Goal: Task Accomplishment & Management: Complete application form

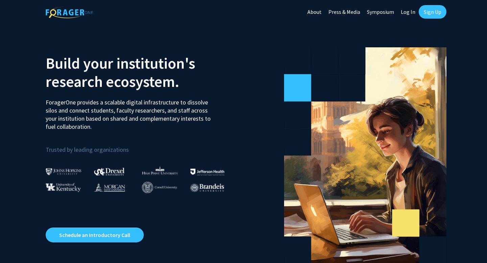
click at [431, 16] on link "Sign Up" at bounding box center [432, 12] width 28 height 14
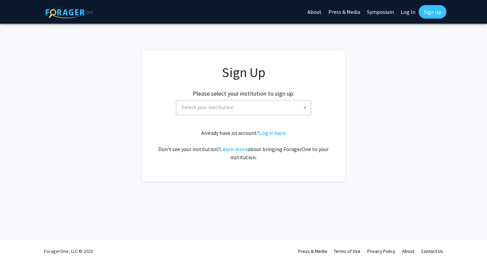
click at [237, 112] on span "Select your institution" at bounding box center [245, 107] width 132 height 14
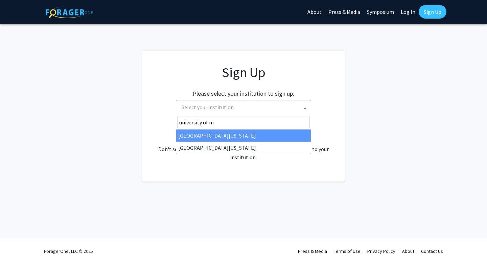
type input "university of m"
select select "31"
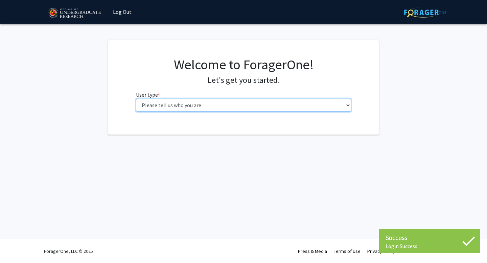
click at [176, 105] on select "Please tell us who you are Undergraduate Student Master's Student Doctoral Cand…" at bounding box center [243, 105] width 215 height 13
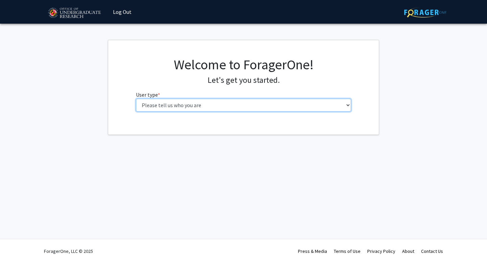
click at [296, 103] on select "Please tell us who you are Undergraduate Student Master's Student Doctoral Cand…" at bounding box center [243, 105] width 215 height 13
select select "1: undergrad"
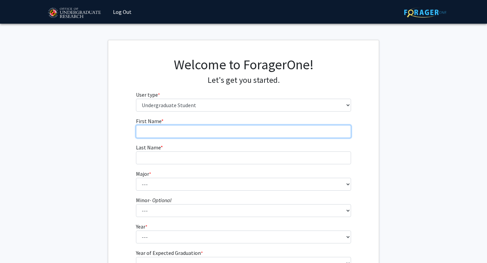
click at [252, 130] on input "First Name * required" at bounding box center [243, 131] width 215 height 13
type input "Hanna"
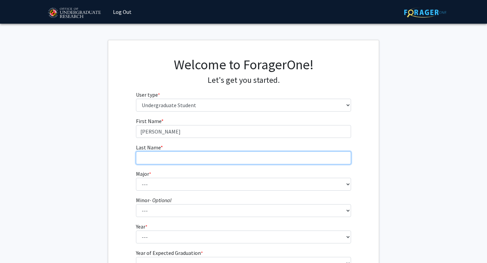
type input "Behin"
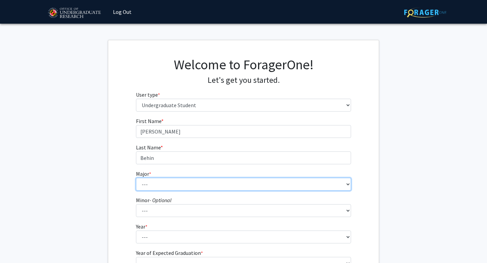
click at [210, 181] on select "--- Accounting Aerospace Engineering African American and Africana Studies Agri…" at bounding box center [243, 184] width 215 height 13
select select "17: 2318"
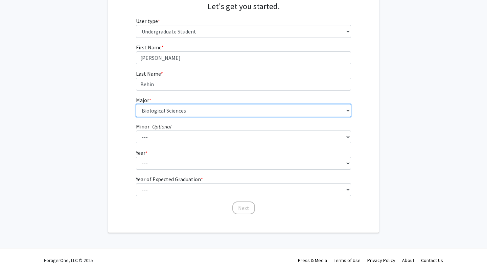
scroll to position [83, 0]
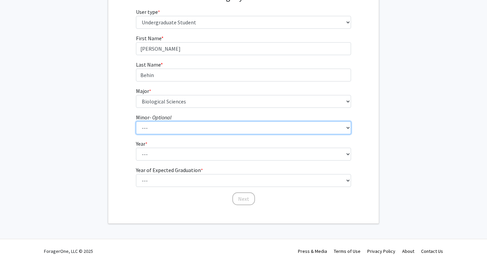
click at [208, 128] on select "--- Actuarial Mathematics Advanced Cybersecurity Experience for Students Africa…" at bounding box center [243, 127] width 215 height 13
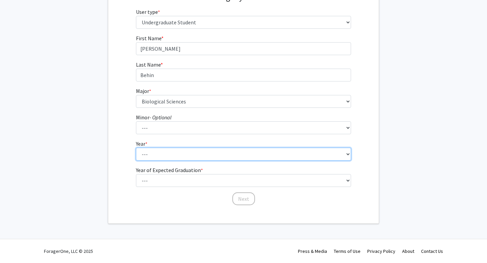
click at [177, 152] on select "--- First-year Sophomore Junior Senior Postbaccalaureate Certificate" at bounding box center [243, 154] width 215 height 13
select select "3: junior"
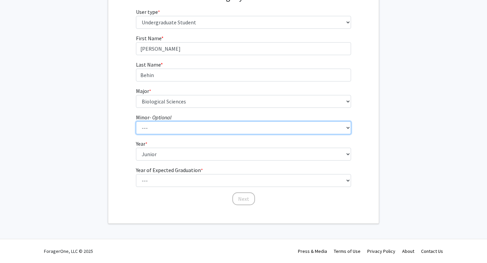
click at [181, 128] on select "--- Actuarial Mathematics Advanced Cybersecurity Experience for Students Africa…" at bounding box center [243, 127] width 215 height 13
select select "101: 1904"
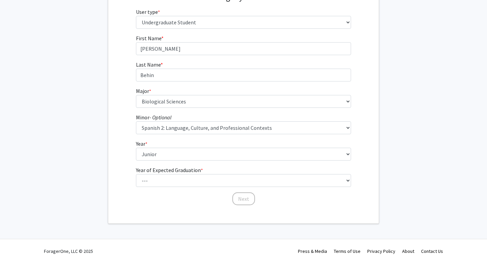
click at [168, 187] on form "First Name * required Hanna Last Name * required Behin Major * required --- Acc…" at bounding box center [243, 116] width 215 height 165
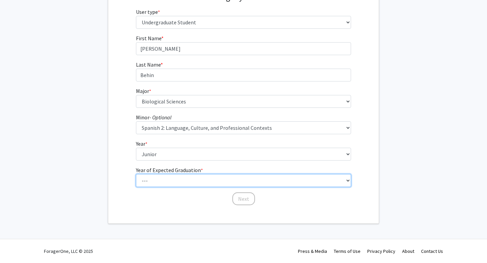
click at [164, 181] on select "--- 2025 2026 2027 2028 2029 2030 2031 2032 2033 2034" at bounding box center [243, 180] width 215 height 13
select select "3: 2027"
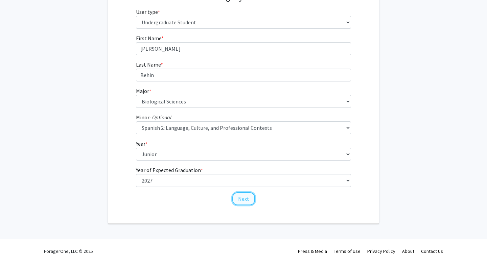
click at [249, 198] on button "Next" at bounding box center [243, 198] width 23 height 13
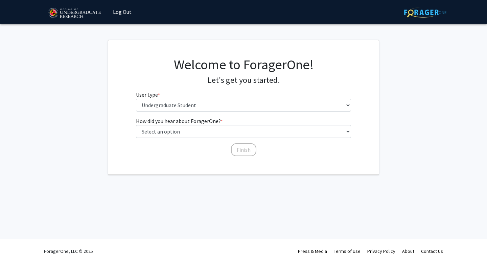
scroll to position [0, 0]
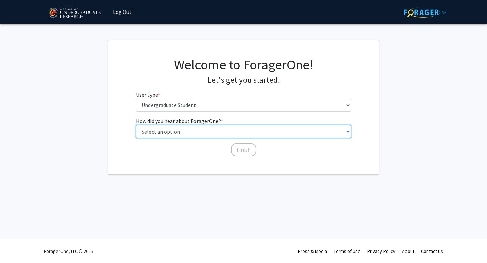
click at [214, 130] on select "Select an option Peer/student recommendation Faculty/staff recommendation Unive…" at bounding box center [243, 131] width 215 height 13
select select "3: university_website"
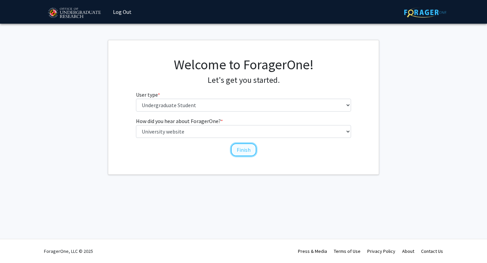
click at [241, 151] on button "Finish" at bounding box center [243, 149] width 25 height 13
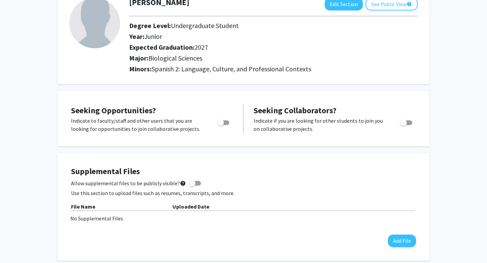
scroll to position [50, 0]
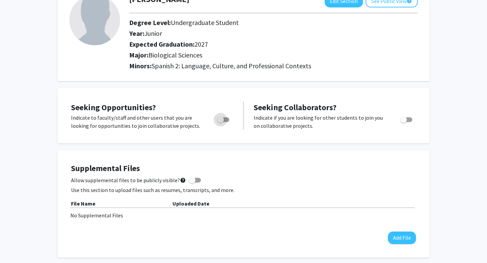
click at [221, 117] on span "Toggle" at bounding box center [220, 119] width 7 height 7
click at [220, 122] on input "Are you actively seeking opportunities?" at bounding box center [220, 122] width 0 height 0
checkbox input "true"
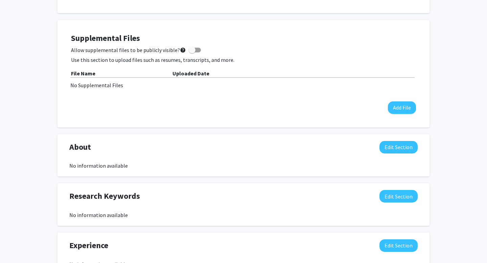
scroll to position [256, 0]
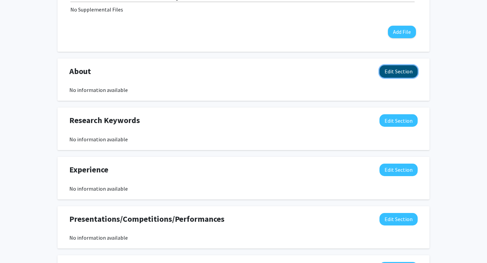
click at [403, 71] on button "Edit Section" at bounding box center [398, 71] width 38 height 13
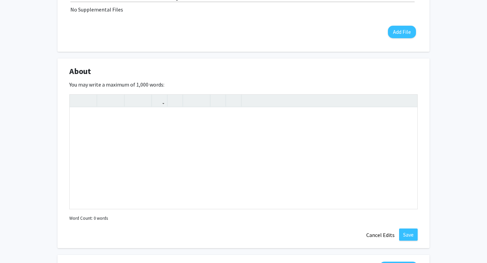
click at [414, 71] on div "About Edit Section" at bounding box center [243, 73] width 358 height 16
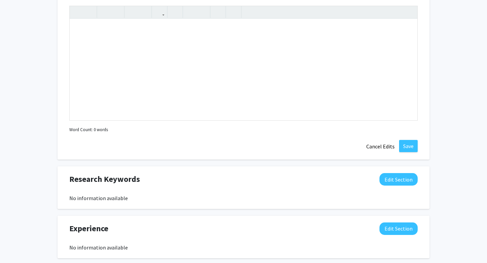
scroll to position [349, 0]
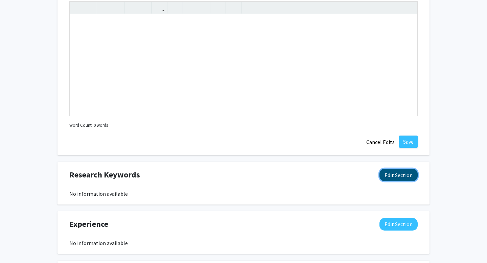
click at [405, 177] on button "Edit Section" at bounding box center [398, 175] width 38 height 13
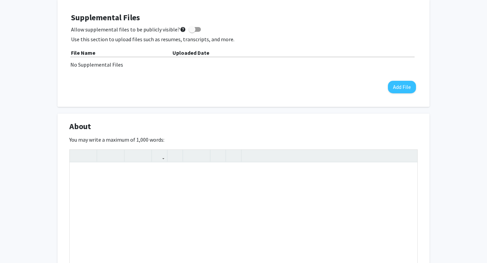
scroll to position [0, 0]
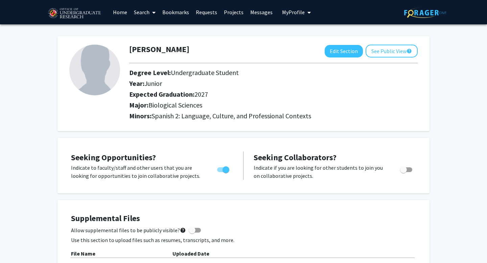
click at [234, 12] on link "Projects" at bounding box center [233, 12] width 26 height 24
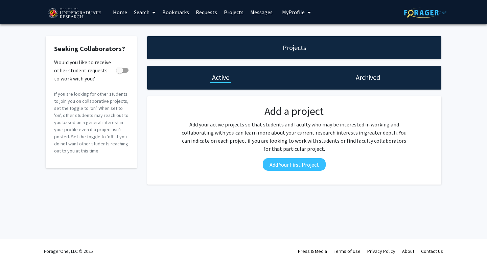
click at [123, 12] on link "Home" at bounding box center [120, 12] width 21 height 24
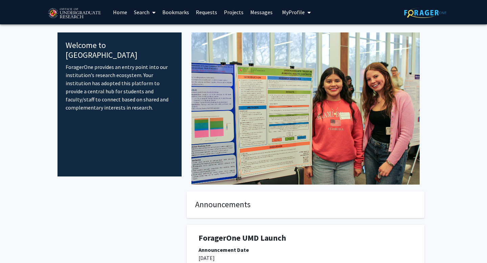
click at [146, 12] on link "Search" at bounding box center [144, 12] width 28 height 24
click at [151, 31] on span "Faculty/Staff" at bounding box center [155, 31] width 50 height 14
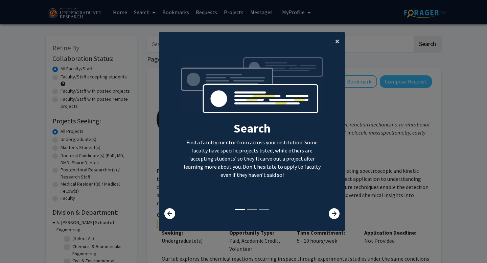
click at [335, 43] on span "×" at bounding box center [337, 41] width 4 height 10
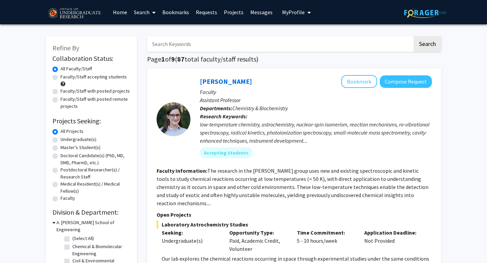
click at [146, 14] on link "Search" at bounding box center [144, 12] width 28 height 24
click at [152, 46] on span "Students" at bounding box center [150, 45] width 41 height 14
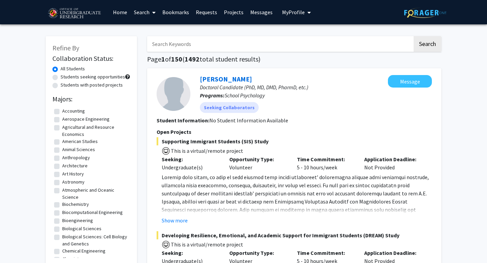
click at [193, 40] on input "Search Keywords" at bounding box center [279, 44] width 265 height 16
click at [426, 101] on div "Message" at bounding box center [410, 94] width 44 height 38
click at [242, 42] on input "Search Keywords" at bounding box center [279, 44] width 265 height 16
type input "brooke"
click at [413, 36] on button "Search" at bounding box center [427, 44] width 28 height 16
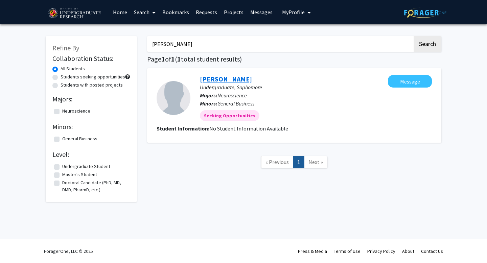
click at [219, 78] on link "Brooke Hollander" at bounding box center [226, 79] width 52 height 8
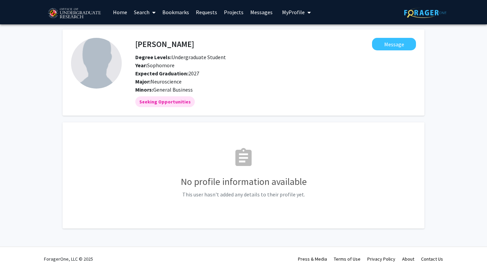
scroll to position [5, 0]
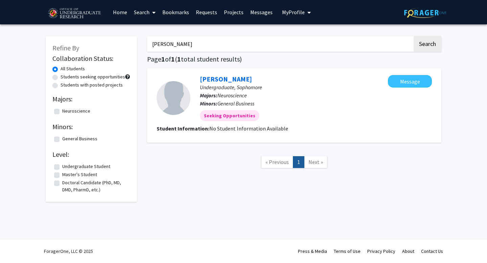
drag, startPoint x: 184, startPoint y: 43, endPoint x: 128, endPoint y: 43, distance: 56.1
click at [128, 43] on div "Refine By Collaboration Status: All Students Students seeking opportunities Stu…" at bounding box center [244, 115] width 406 height 172
type input "talia mosh"
click at [413, 36] on button "Search" at bounding box center [427, 44] width 28 height 16
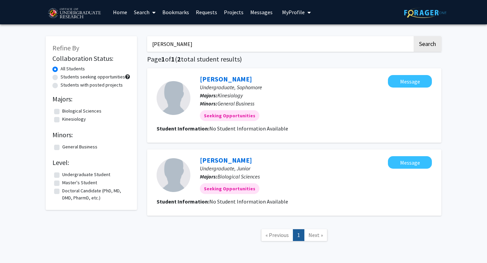
drag, startPoint x: 199, startPoint y: 48, endPoint x: 133, endPoint y: 36, distance: 68.0
click at [133, 36] on div "Refine By Collaboration Status: All Students Students seeking opportunities Stu…" at bounding box center [244, 141] width 406 height 225
type input "rebecca"
click at [413, 36] on button "Search" at bounding box center [427, 44] width 28 height 16
